Goal: Information Seeking & Learning: Learn about a topic

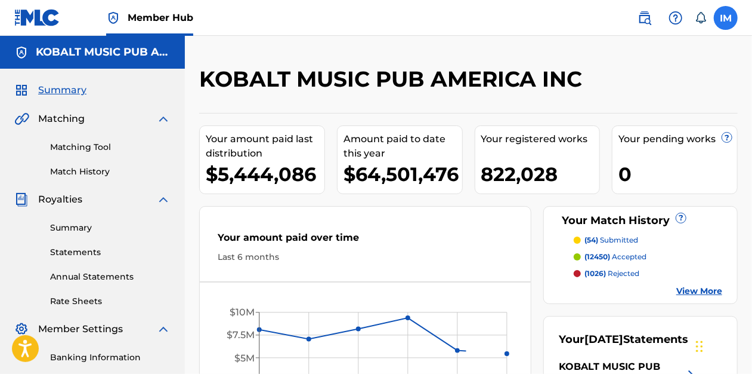
click at [723, 17] on label at bounding box center [726, 18] width 24 height 24
click at [726, 18] on input "IM Ionut Mardare [EMAIL_ADDRESS][DOMAIN_NAME] Notification Preferences Profile …" at bounding box center [726, 18] width 0 height 0
click at [733, 15] on div "IM IM Ionut Mardare ionut.mardare@kobaltmusic.com Notification Preferences Prof…" at bounding box center [726, 18] width 24 height 24
click at [728, 16] on label at bounding box center [726, 18] width 24 height 24
click at [726, 18] on input "IM Ionut Mardare [EMAIL_ADDRESS][DOMAIN_NAME] Notification Preferences Profile …" at bounding box center [726, 18] width 0 height 0
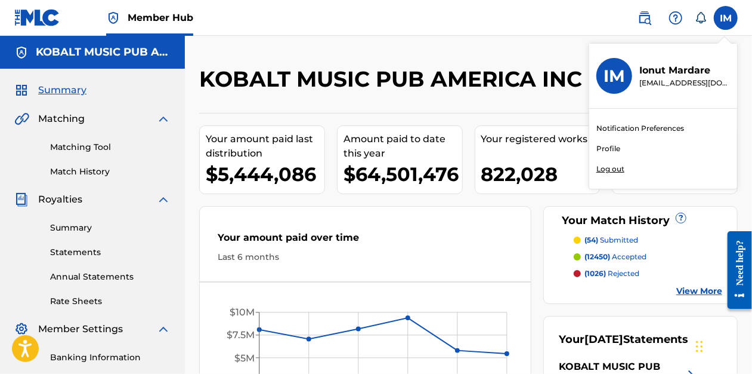
click at [618, 168] on p "Log out" at bounding box center [611, 169] width 28 height 11
click at [726, 18] on input "IM Ionut Mardare [EMAIL_ADDRESS][DOMAIN_NAME] Notification Preferences Profile …" at bounding box center [726, 18] width 0 height 0
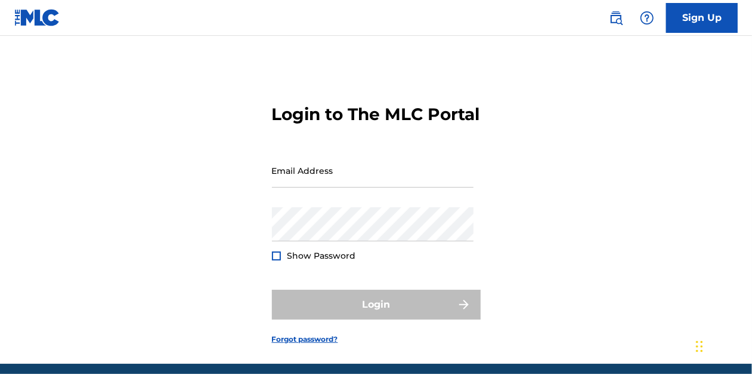
type input "[EMAIL_ADDRESS][DOMAIN_NAME]"
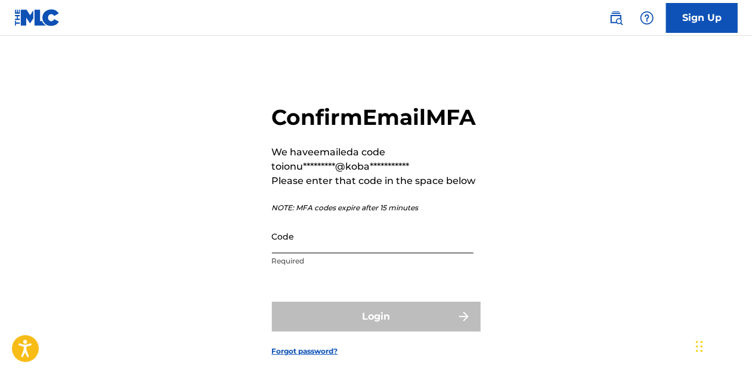
click at [329, 253] on input "Code" at bounding box center [373, 236] width 202 height 34
paste input "076866"
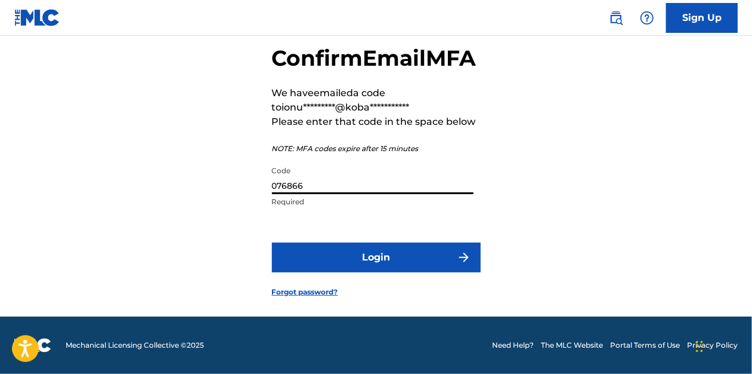
scroll to position [86, 0]
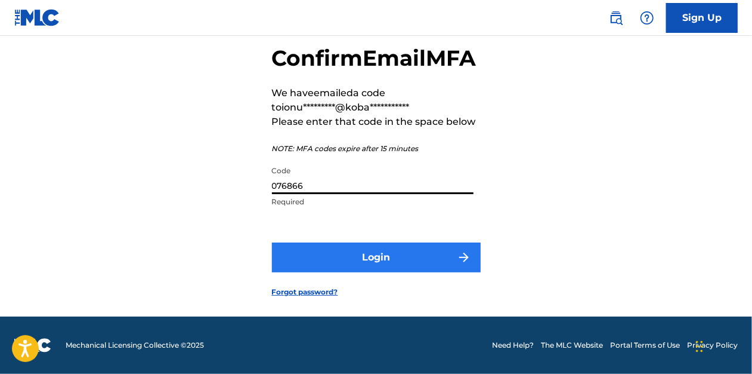
type input "076866"
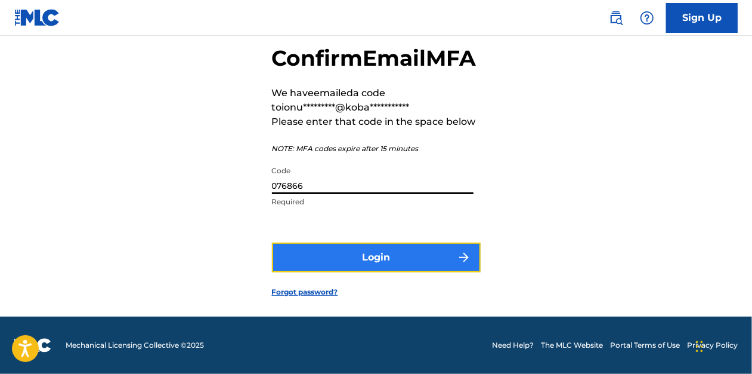
click at [418, 254] on button "Login" at bounding box center [376, 257] width 209 height 30
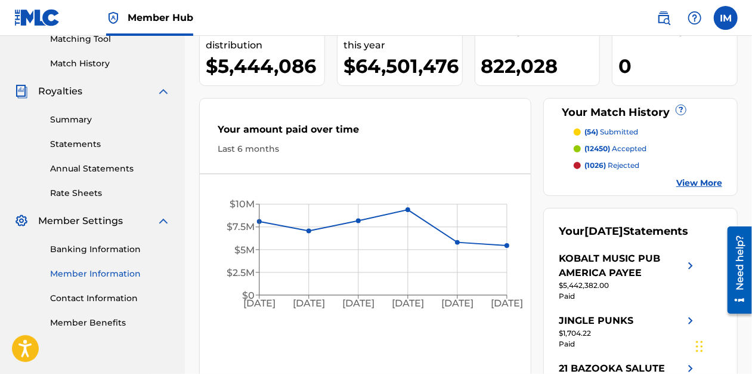
scroll to position [119, 0]
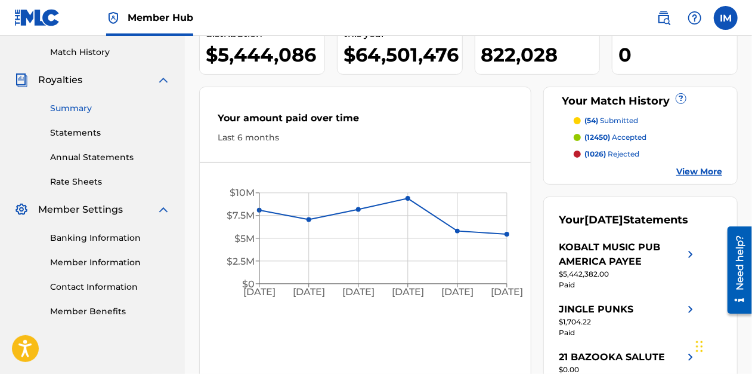
click at [70, 107] on link "Summary" at bounding box center [110, 108] width 121 height 13
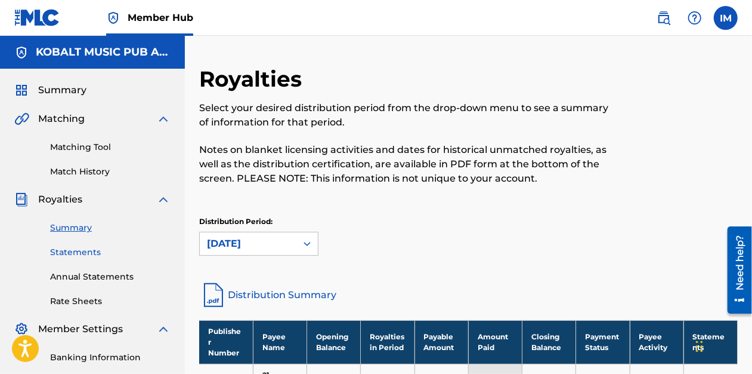
click at [84, 250] on link "Statements" at bounding box center [110, 252] width 121 height 13
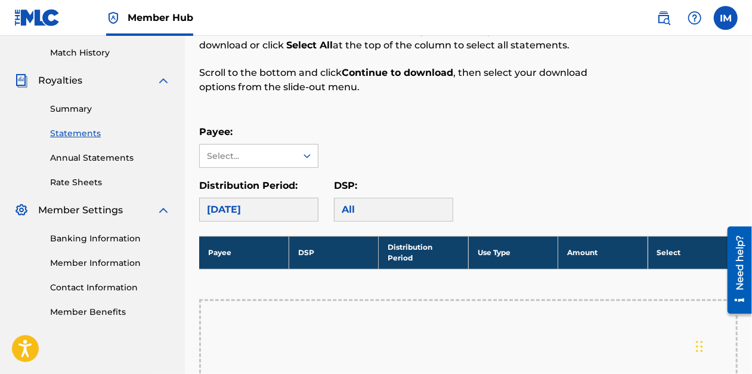
scroll to position [119, 0]
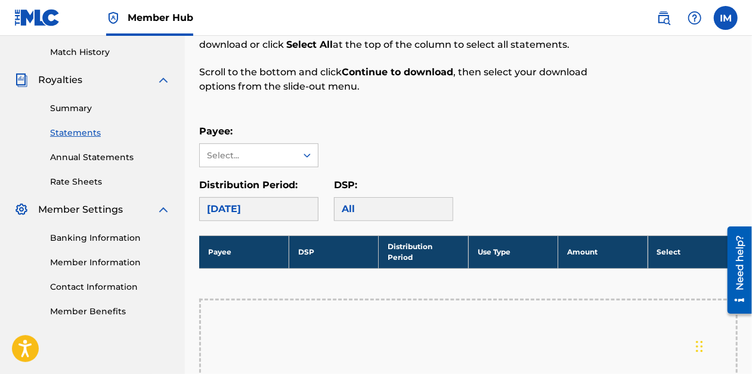
click at [362, 211] on div "All" at bounding box center [393, 209] width 119 height 24
click at [368, 206] on div "All" at bounding box center [393, 209] width 119 height 24
click at [78, 174] on div "Summary Statements Annual Statements Rate Sheets" at bounding box center [92, 137] width 156 height 101
click at [84, 177] on link "Rate Sheets" at bounding box center [110, 181] width 121 height 13
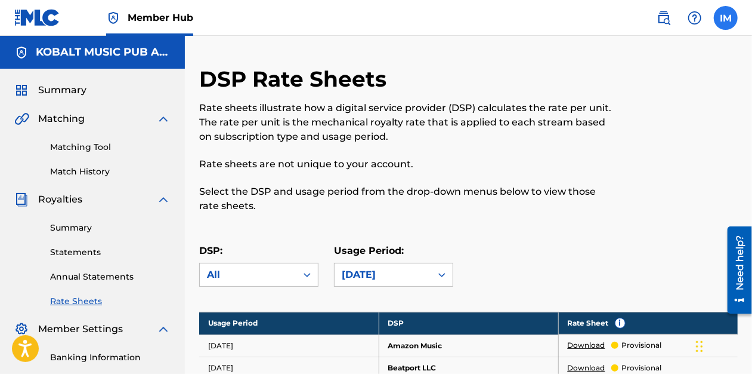
click at [718, 18] on label at bounding box center [726, 18] width 24 height 24
click at [726, 18] on input "IM Ionut Mardare [EMAIL_ADDRESS][DOMAIN_NAME] Notification Preferences Profile …" at bounding box center [726, 18] width 0 height 0
